Goal: Transaction & Acquisition: Obtain resource

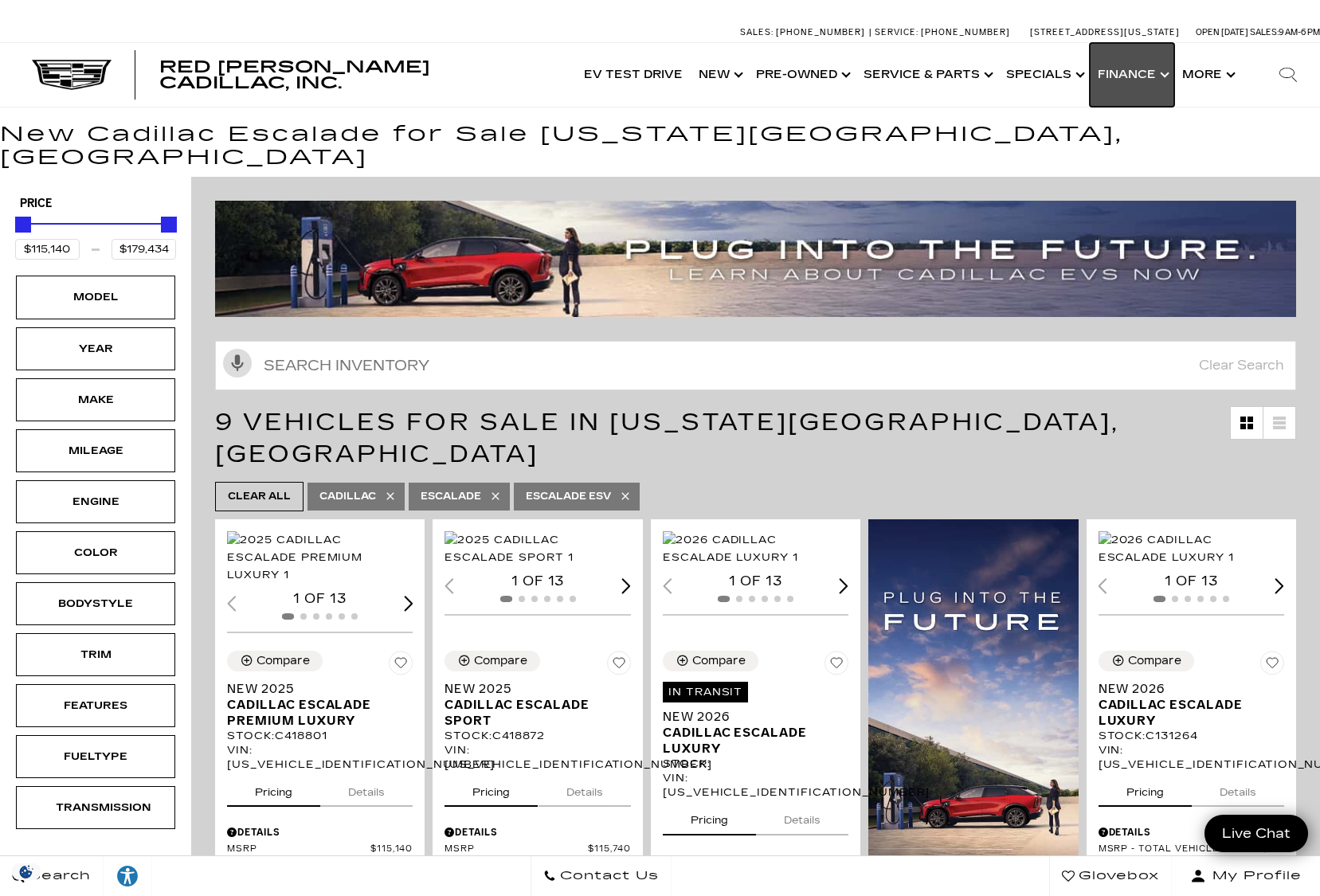
click at [1134, 73] on link "Show Finance" at bounding box center [1132, 75] width 85 height 64
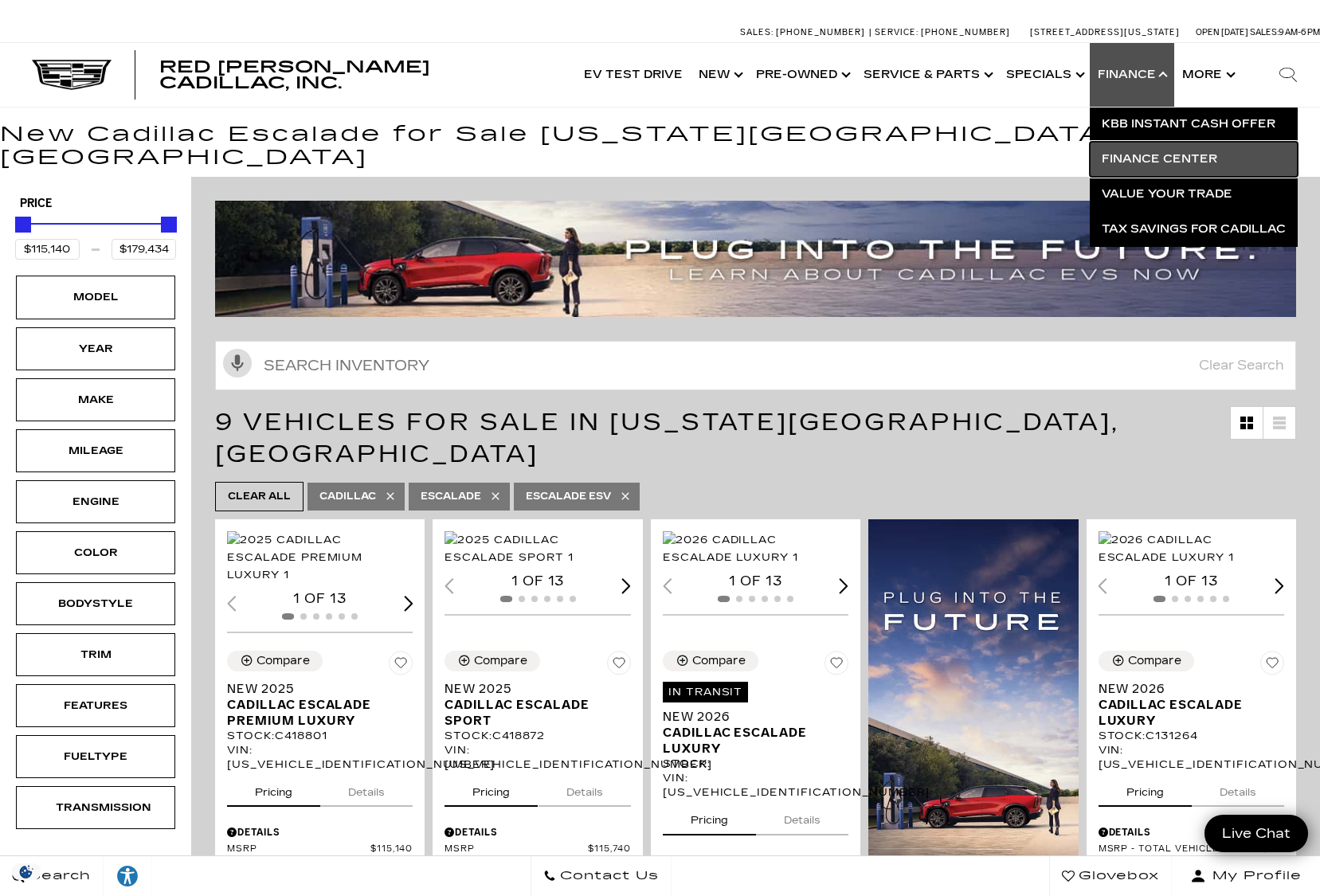
click at [1147, 162] on link "Finance Center" at bounding box center [1194, 159] width 208 height 35
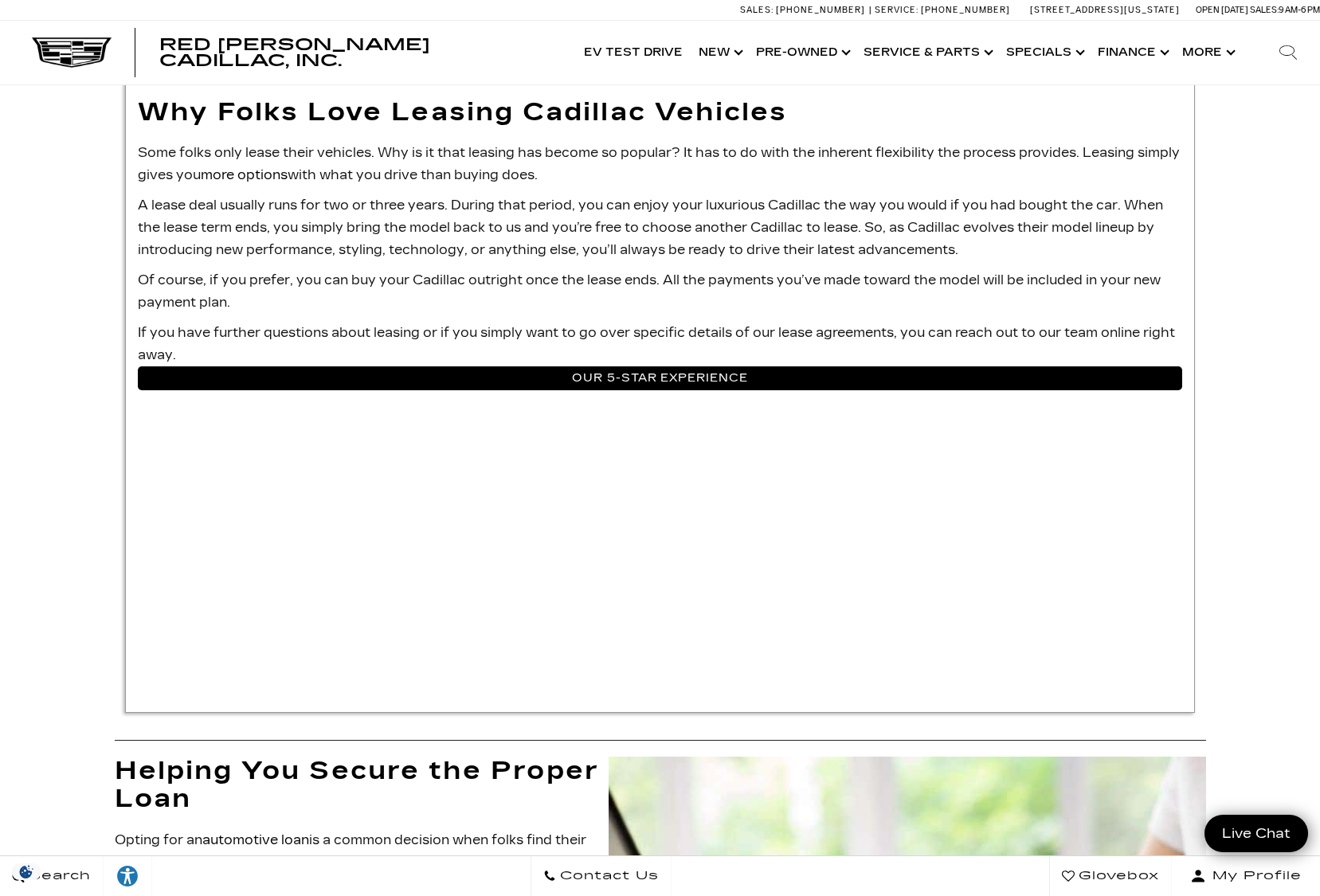
scroll to position [1254, 0]
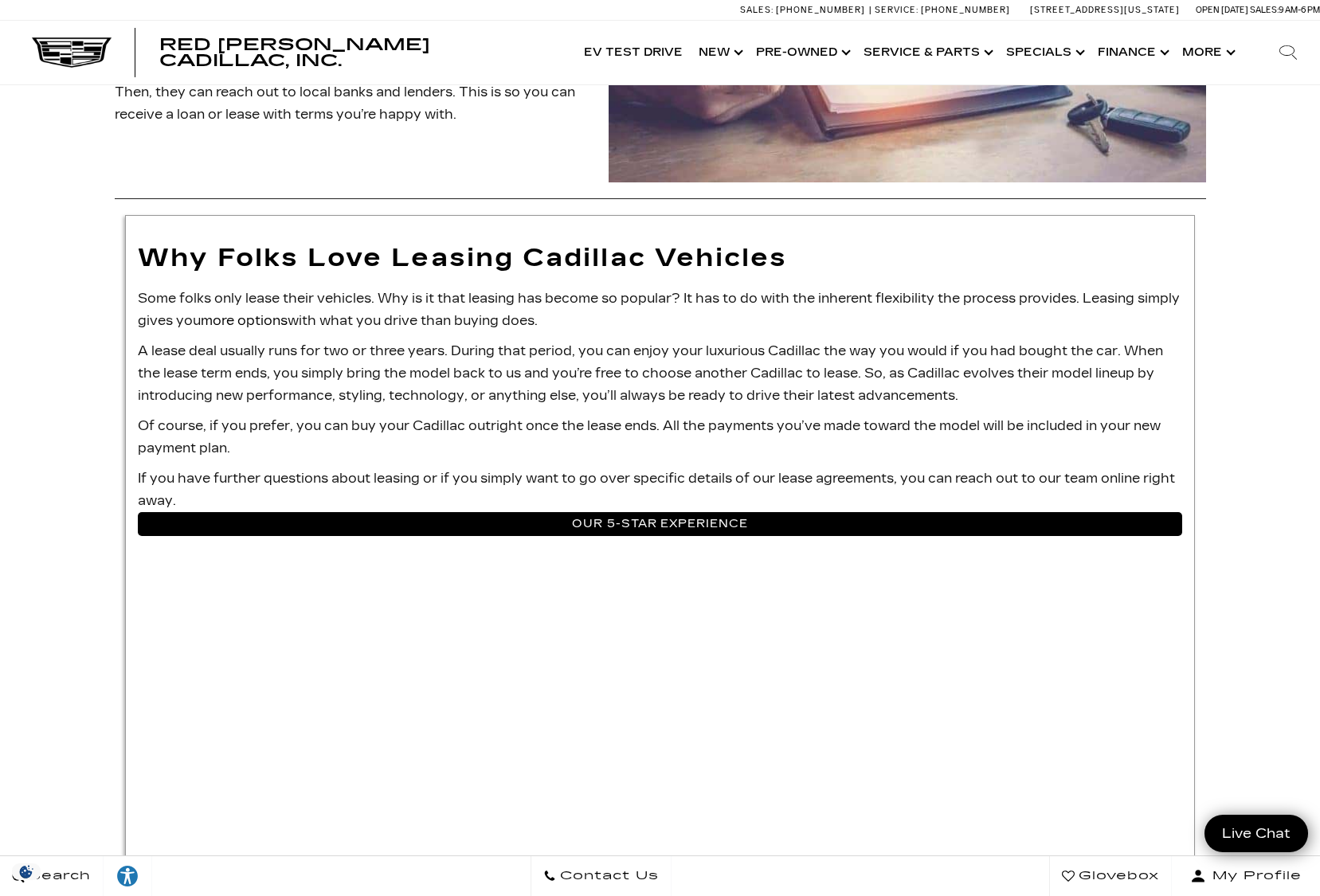
click at [232, 296] on p "Some folks only lease their vehicles. Why is it that leasing has become so popu…" at bounding box center [660, 309] width 1045 height 44
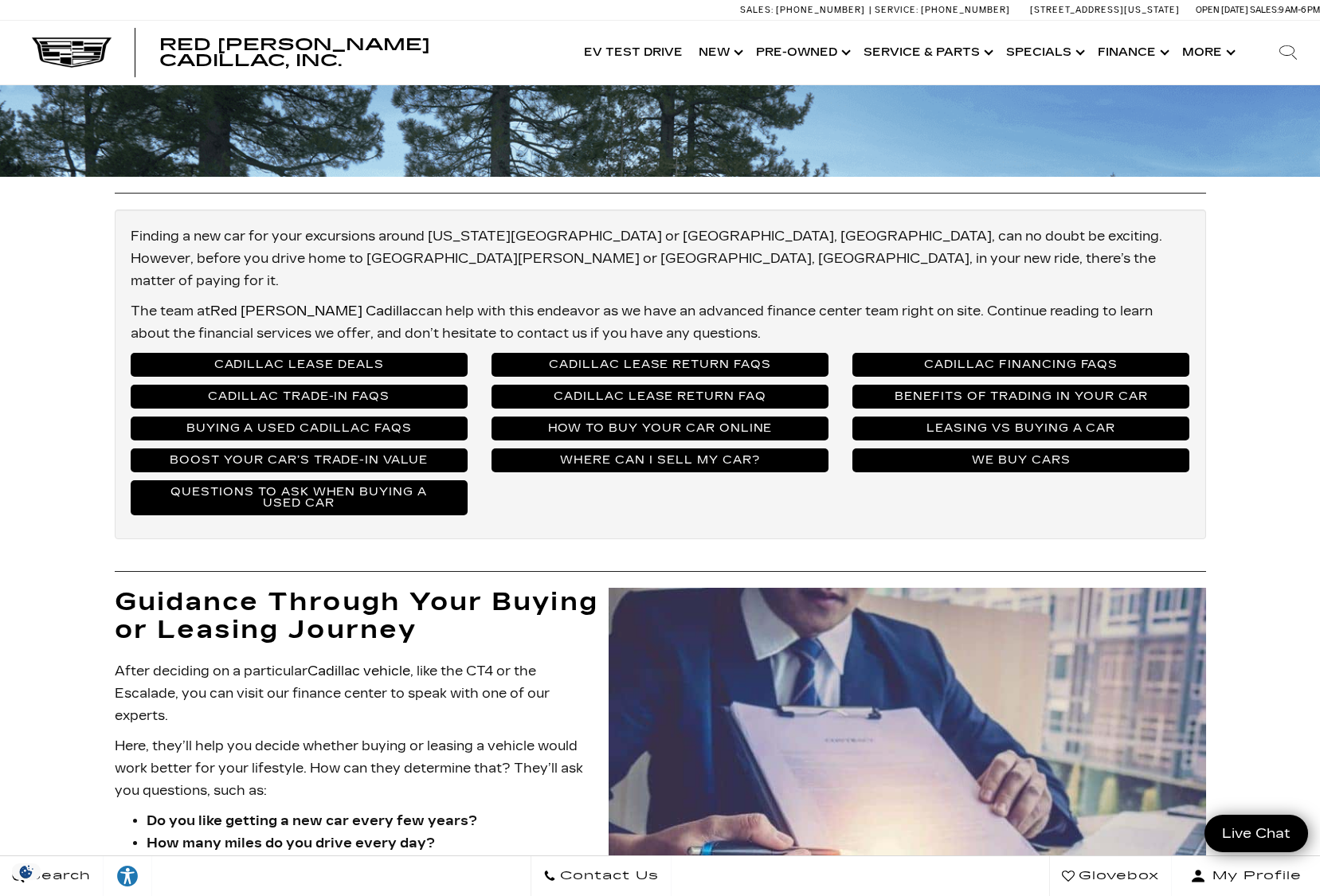
scroll to position [0, 0]
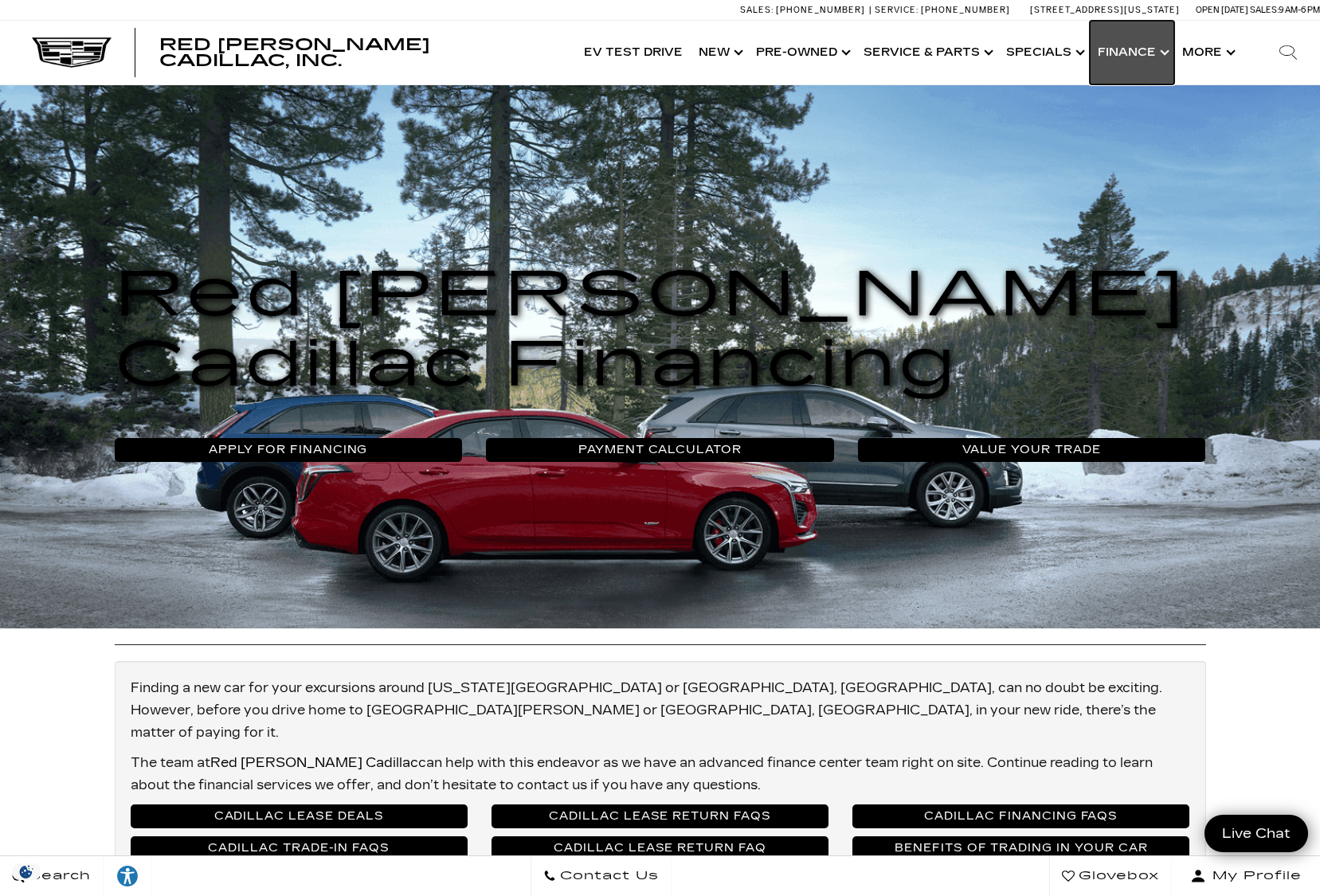
click at [1117, 53] on link "Show Finance" at bounding box center [1132, 52] width 85 height 64
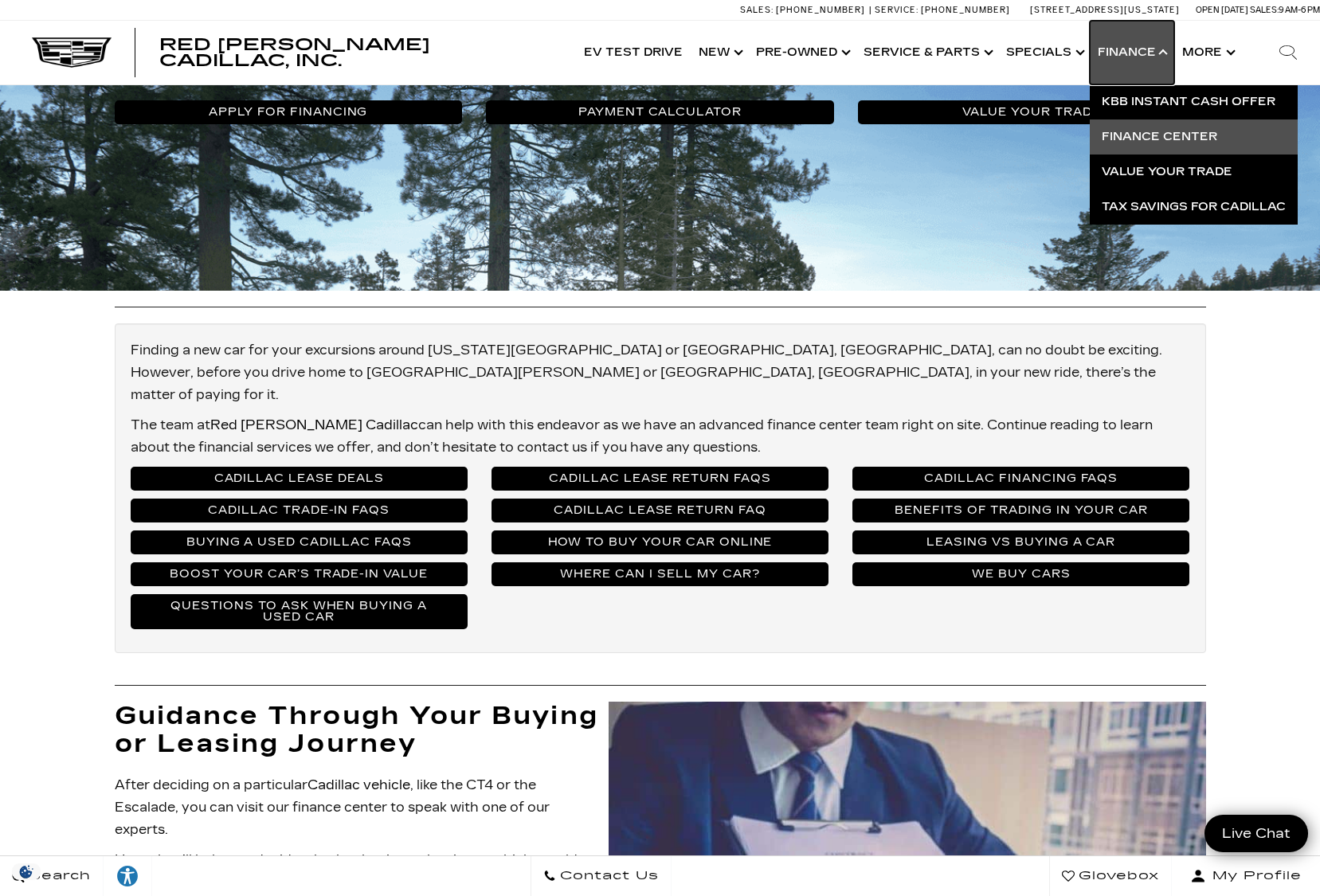
scroll to position [365, 0]
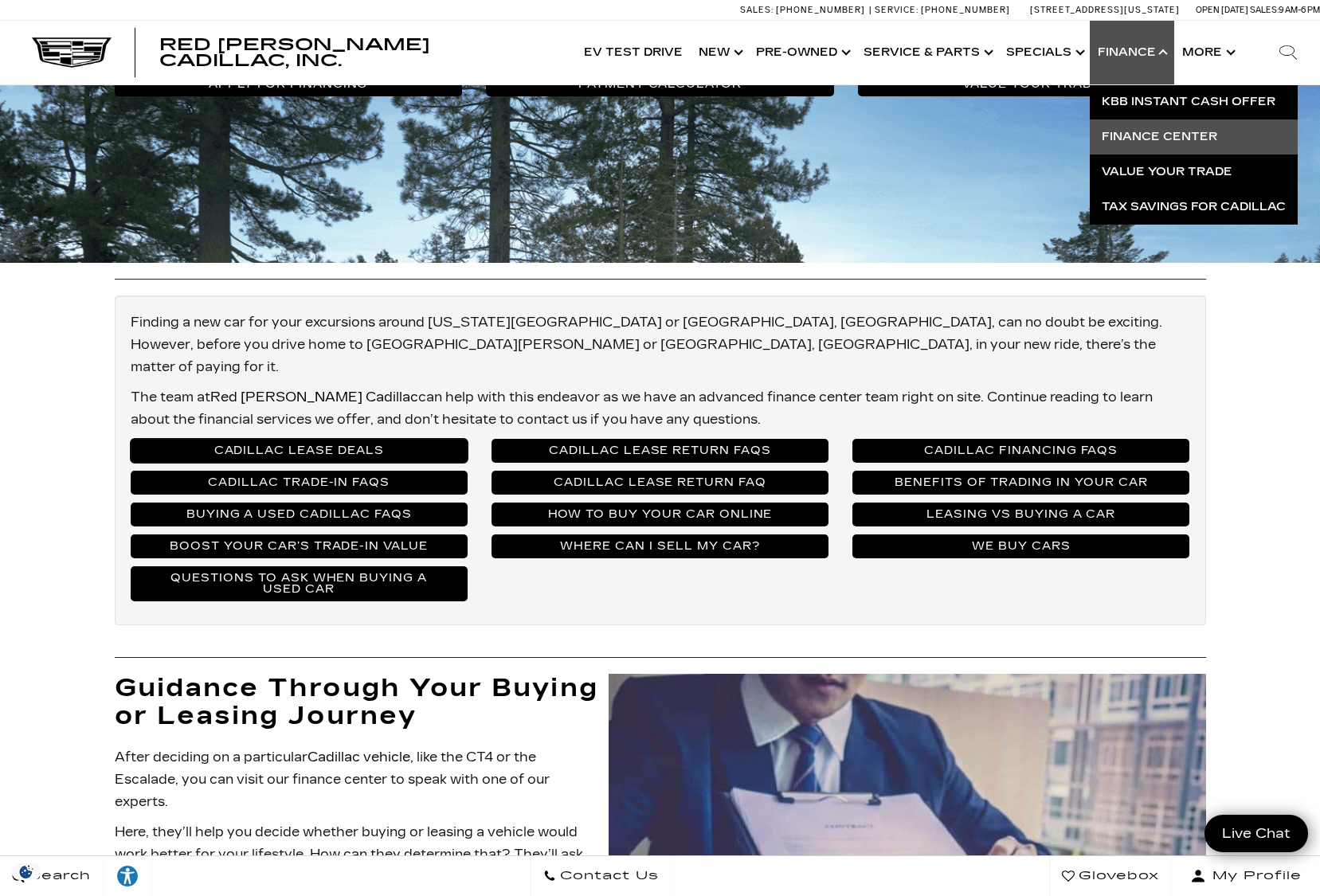
click at [279, 438] on link "Cadillac Lease Deals" at bounding box center [298, 450] width 337 height 24
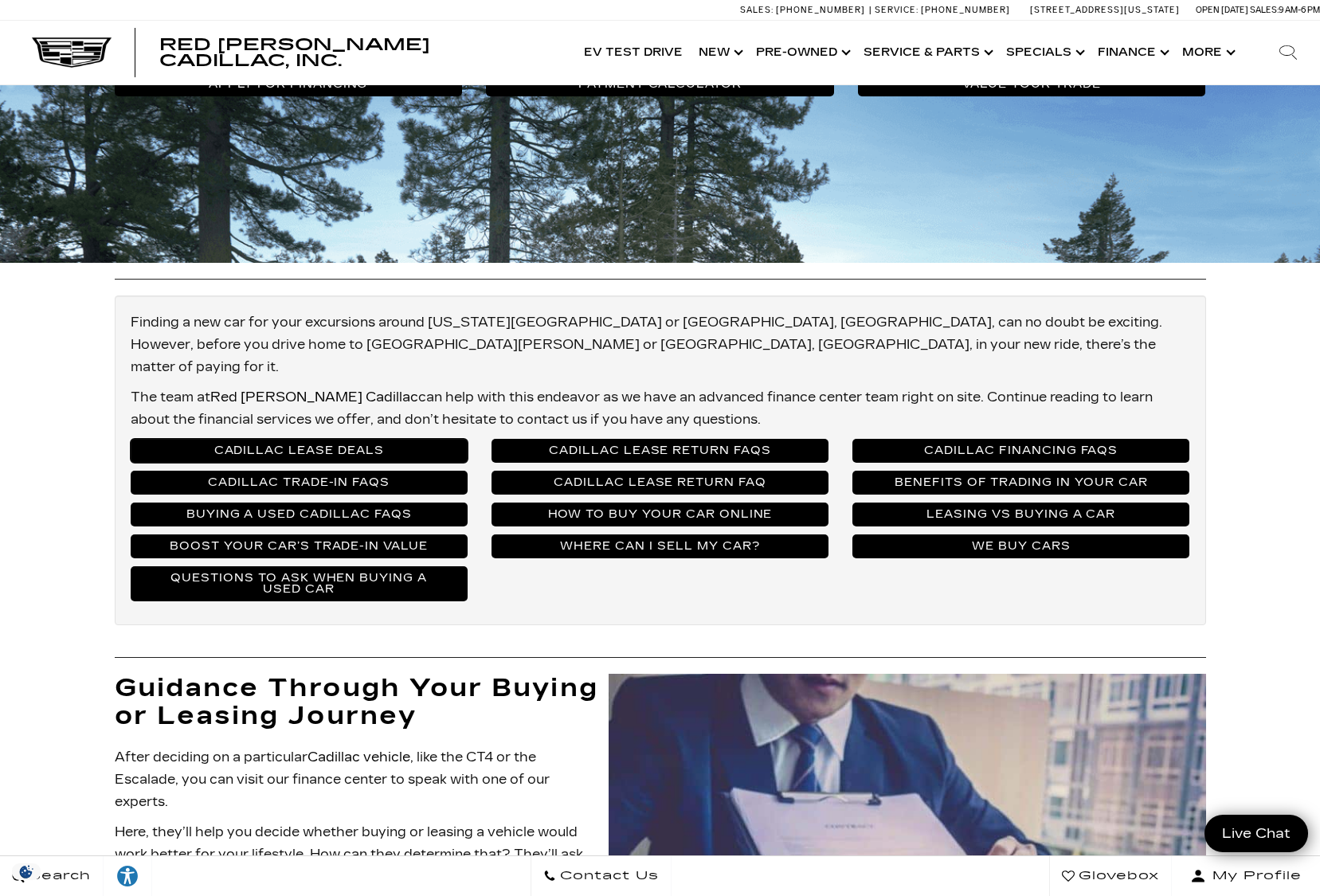
click at [279, 438] on link "Cadillac Lease Deals" at bounding box center [298, 450] width 337 height 24
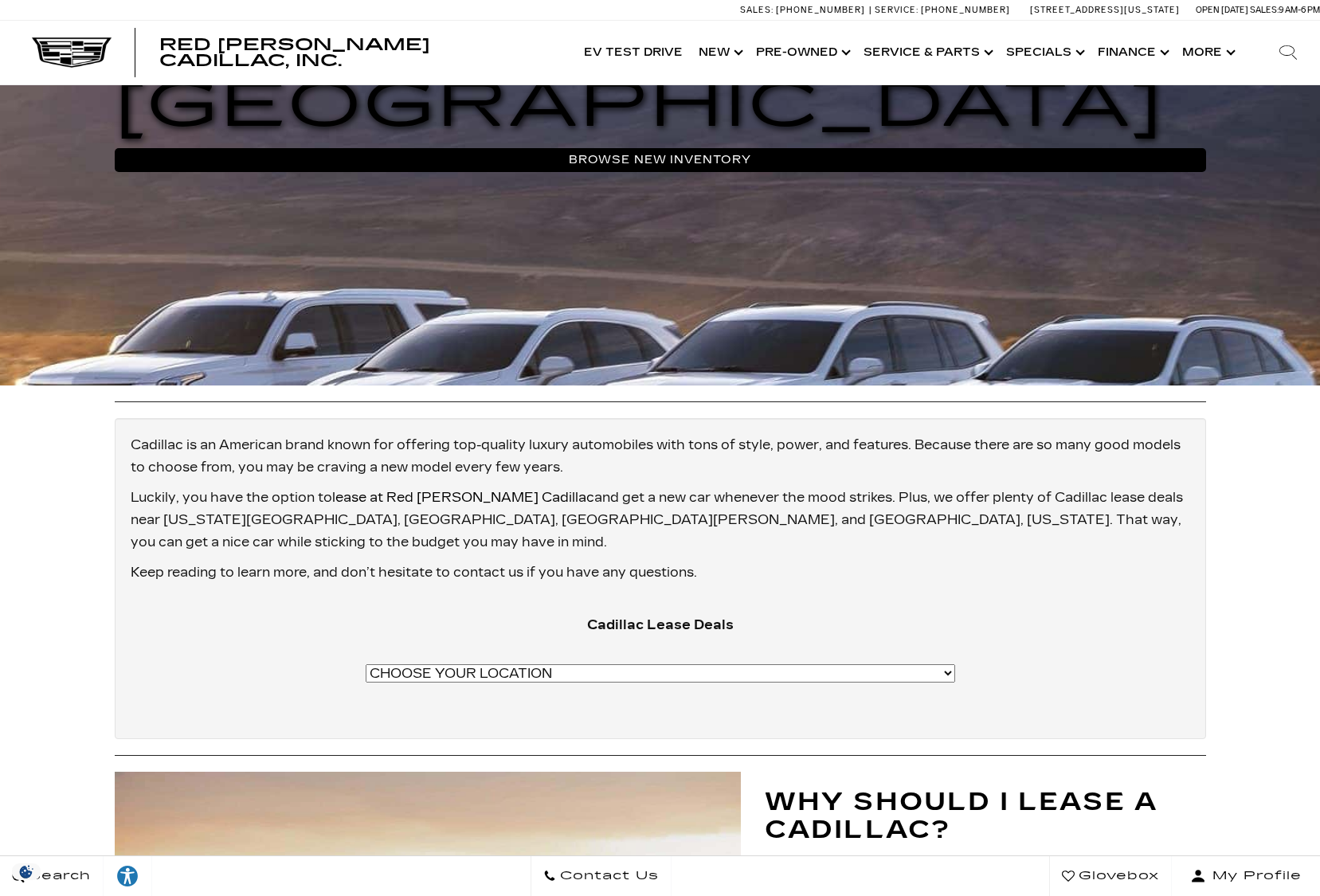
scroll to position [553, 0]
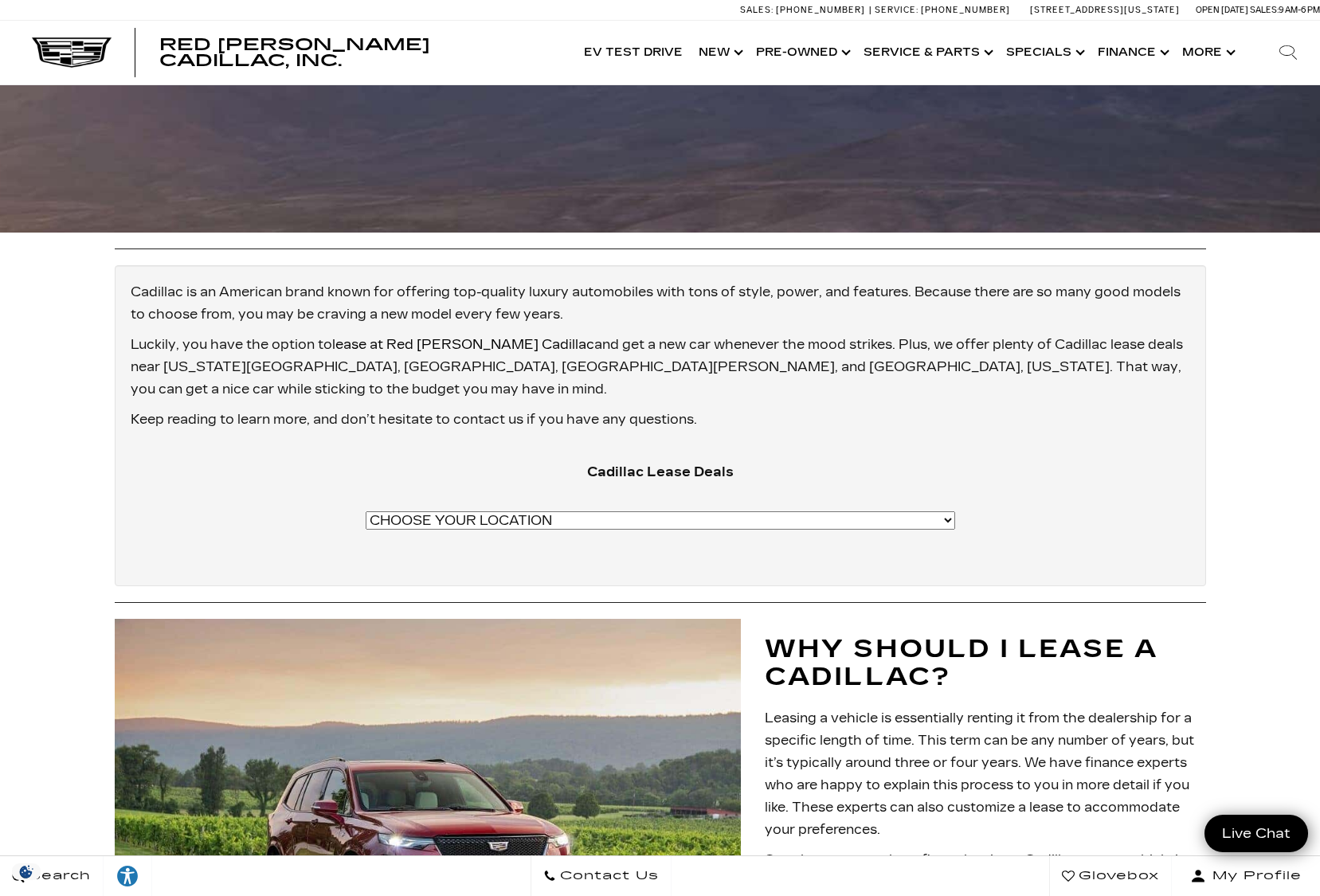
click at [624, 511] on select "CHOOSE YOUR LOCATION Cadillac CT4 Lease Deals Cadillac CT4-V Lease Deals Colora…" at bounding box center [660, 520] width 589 height 19
select select "https://www.rednolandcadillac.com/cadillac-escalade-lease-colorado-springs-co/"
click at [467, 511] on select "CHOOSE YOUR LOCATION Cadillac CT4 Lease Deals Cadillac CT4-V Lease Deals Colora…" at bounding box center [660, 520] width 589 height 19
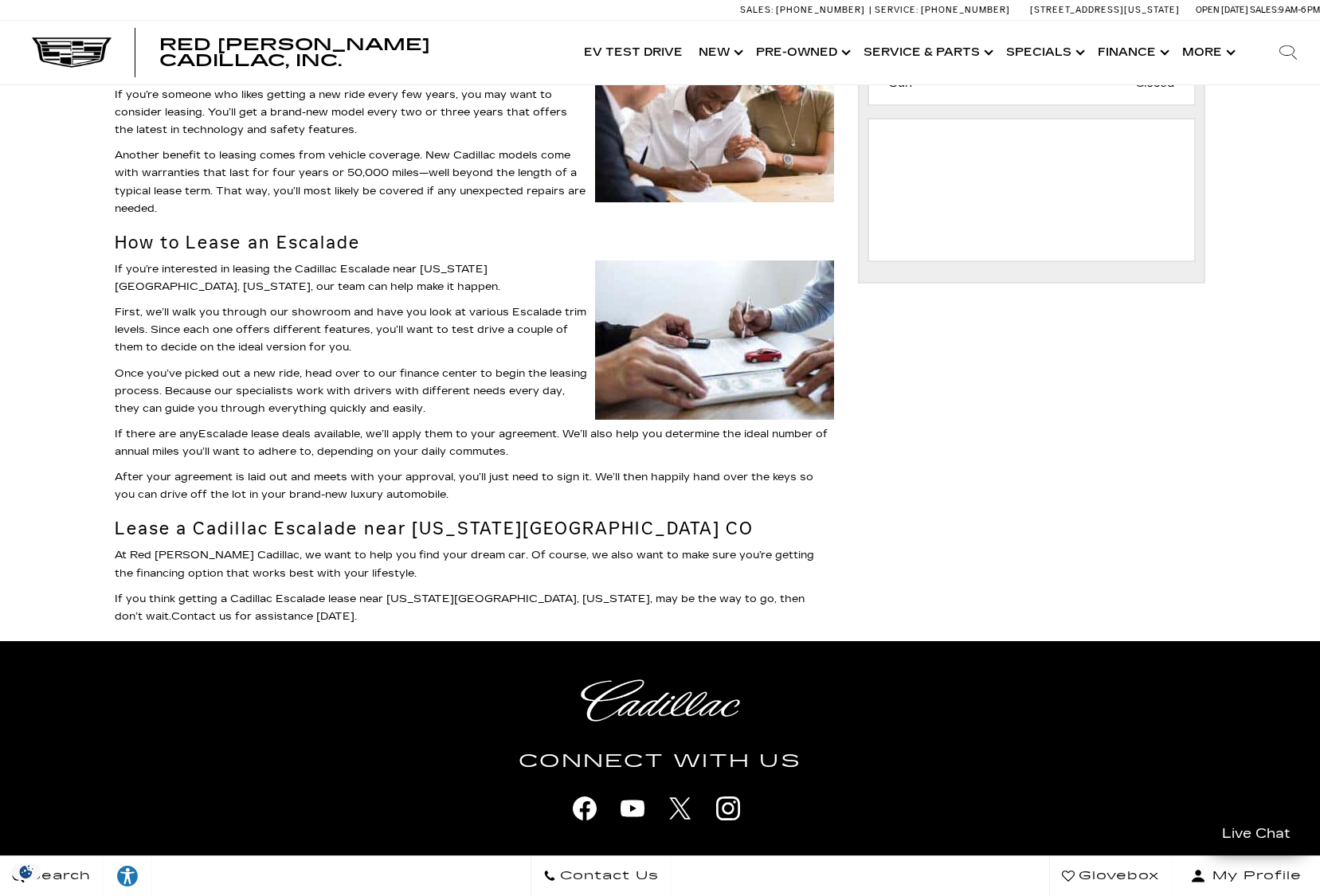
scroll to position [957, 0]
